Goal: Find specific page/section: Find specific page/section

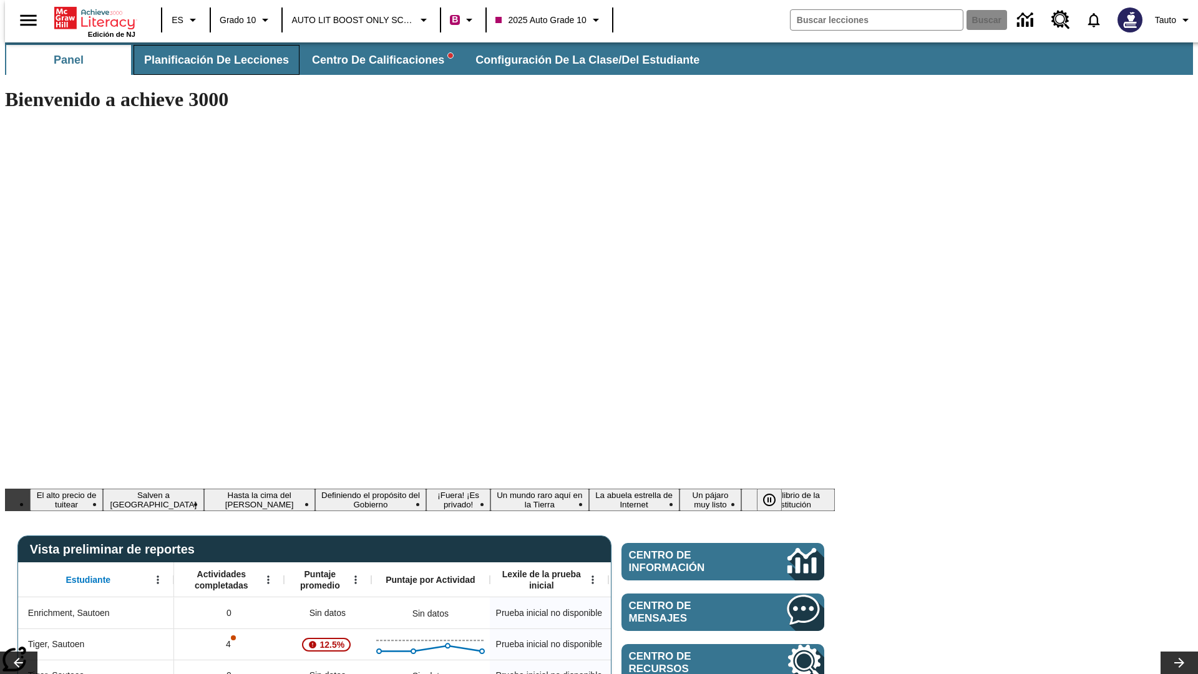
click at [209, 60] on span "Planificación de lecciones" at bounding box center [216, 60] width 145 height 14
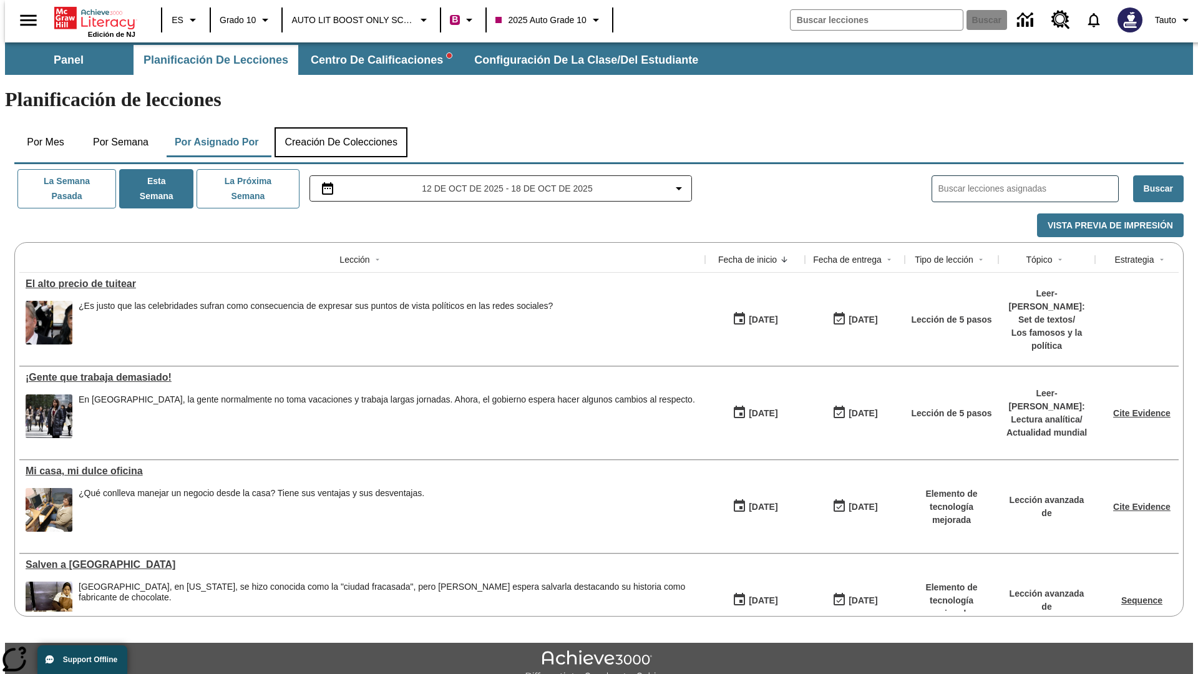
click at [341, 127] on button "Creación de colecciones" at bounding box center [341, 142] width 133 height 30
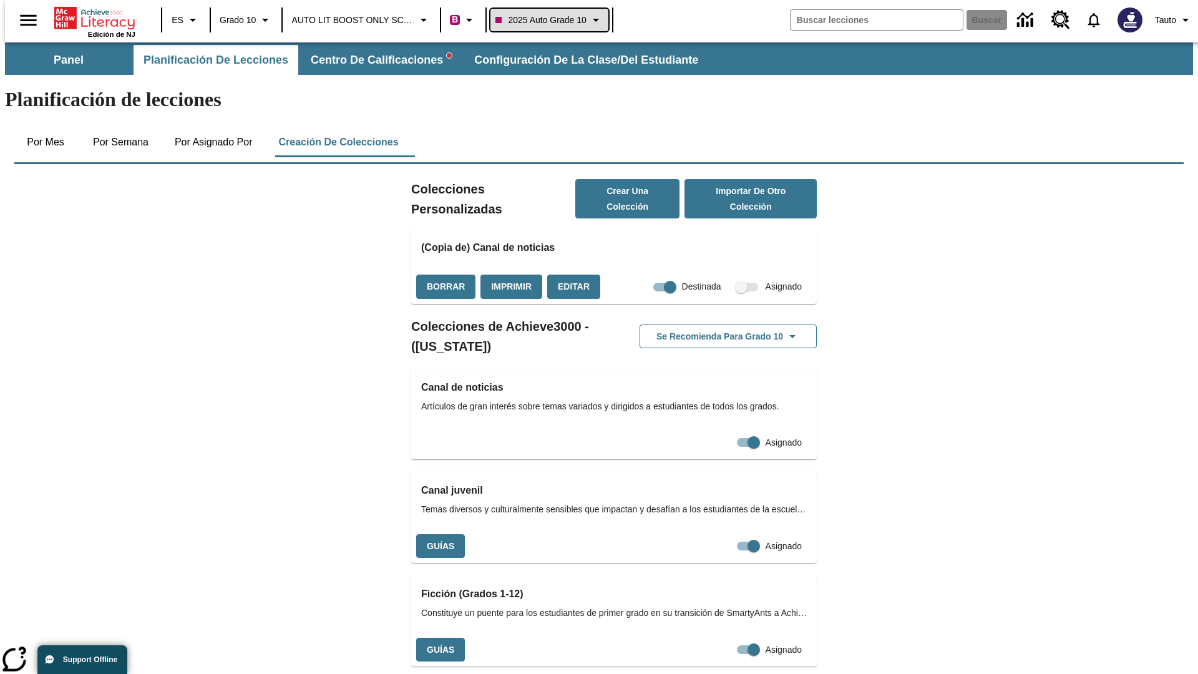
click at [548, 20] on span "2025 Auto Grade 10" at bounding box center [541, 20] width 90 height 13
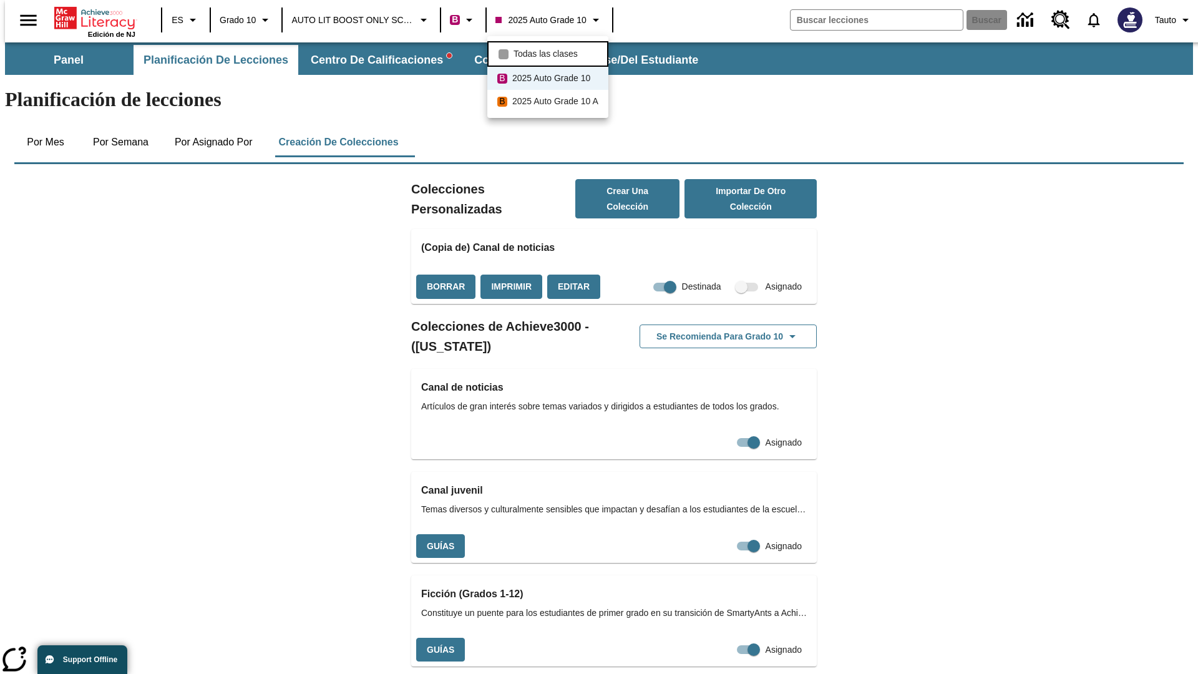
click at [550, 52] on span "Todas las clases" at bounding box center [546, 53] width 64 height 13
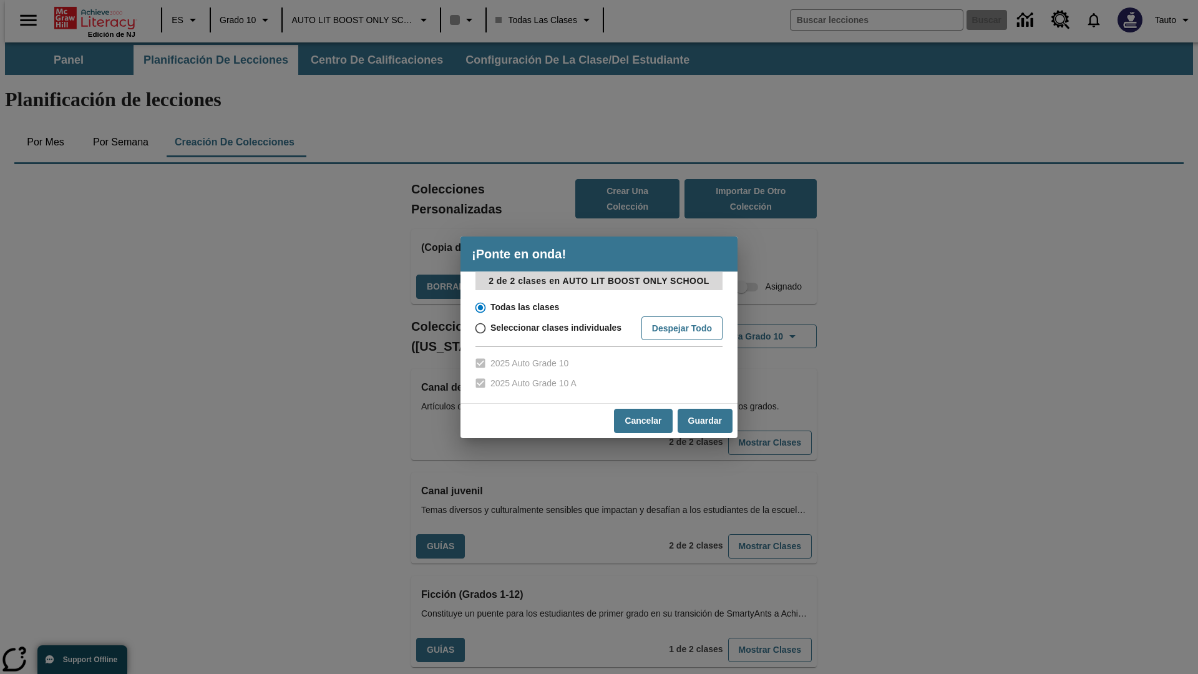
scroll to position [368, 0]
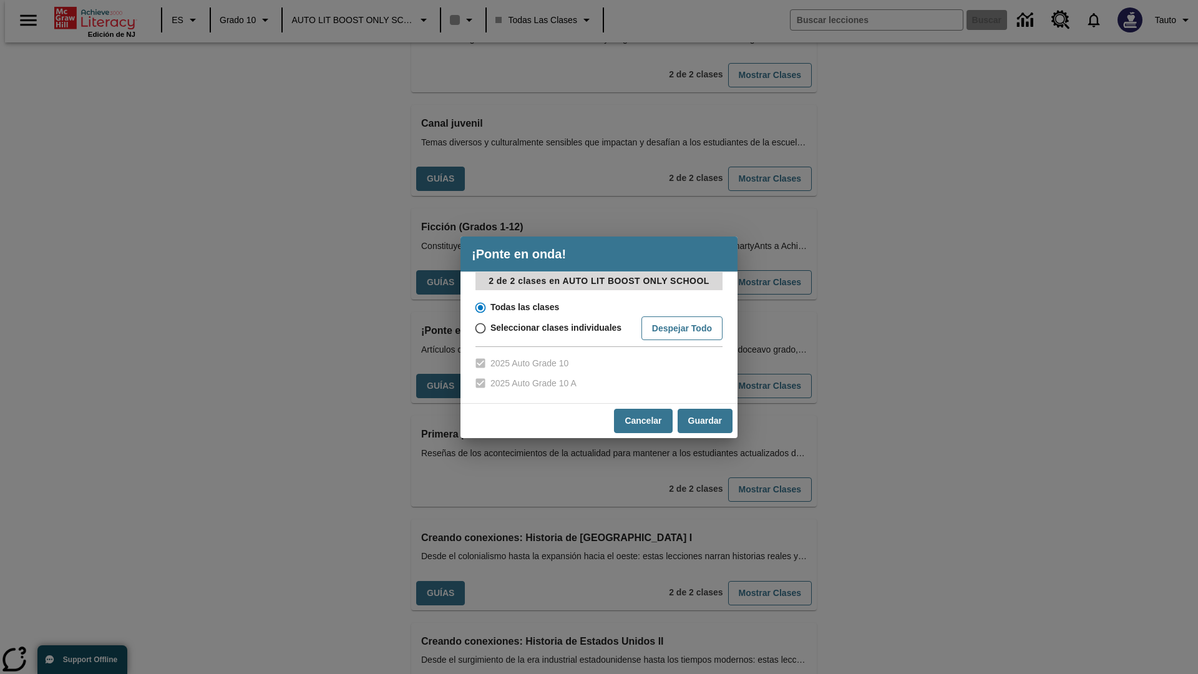
click at [479, 307] on input "Todas las clases" at bounding box center [480, 307] width 22 height 17
click at [642, 421] on button "Cancelar" at bounding box center [643, 421] width 58 height 24
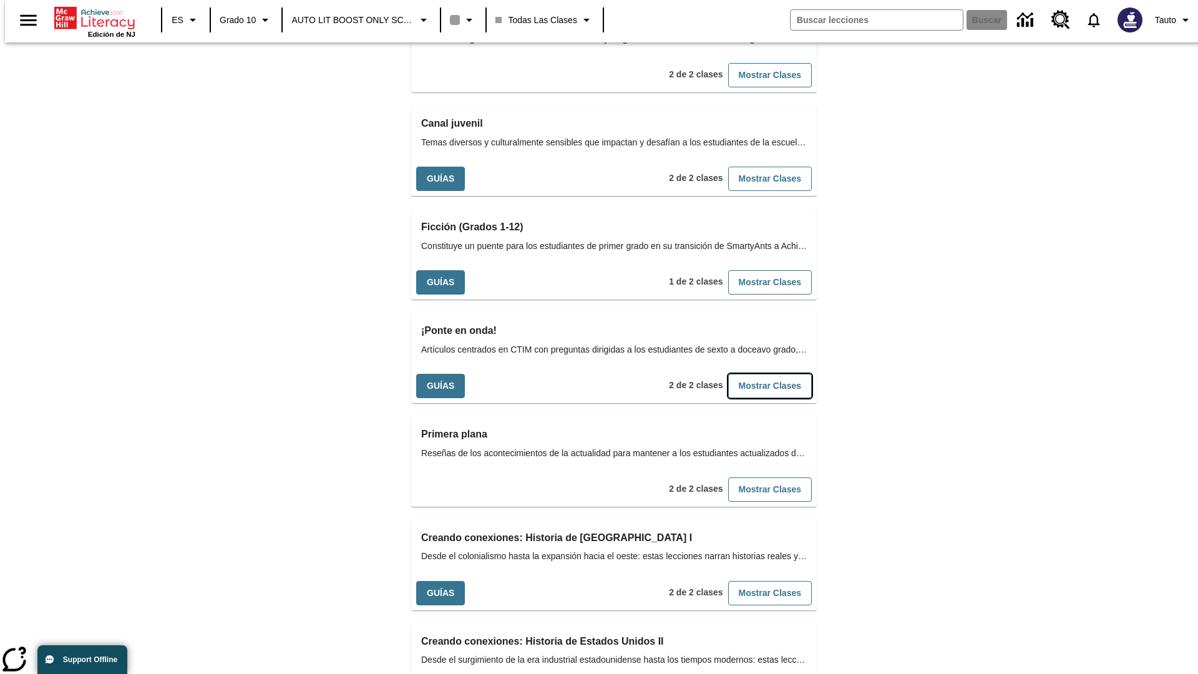
click at [750, 374] on button "Mostrar Clases" at bounding box center [770, 386] width 84 height 24
